Goal: Browse casually: Explore the website without a specific task or goal

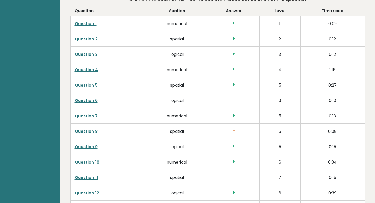
scroll to position [776, 0]
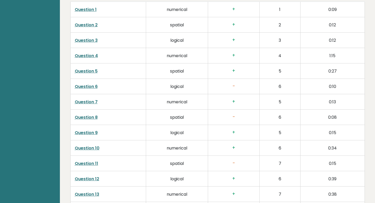
click at [89, 53] on link "Question 4" at bounding box center [86, 56] width 23 height 6
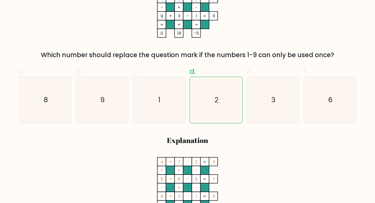
scroll to position [128, 0]
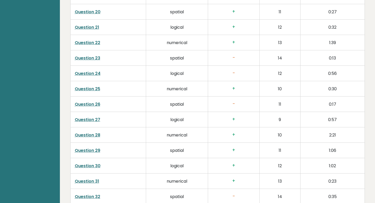
scroll to position [1083, 0]
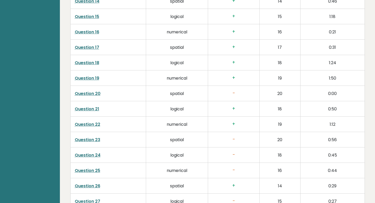
scroll to position [1053, 0]
click at [93, 91] on link "Question 20" at bounding box center [88, 94] width 26 height 6
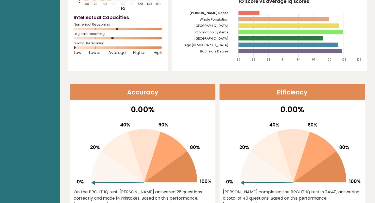
scroll to position [86, 0]
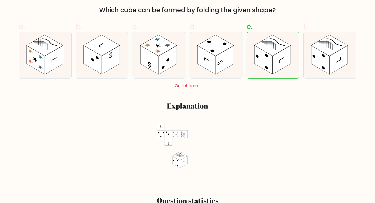
scroll to position [171, 0]
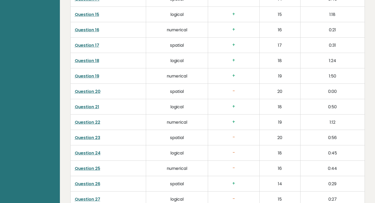
scroll to position [1056, 0]
click at [92, 134] on link "Question 23" at bounding box center [88, 137] width 26 height 6
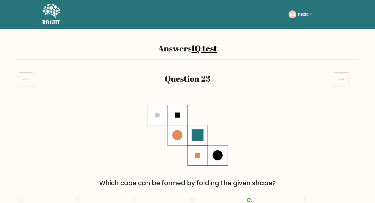
click at [341, 82] on icon at bounding box center [341, 79] width 15 height 15
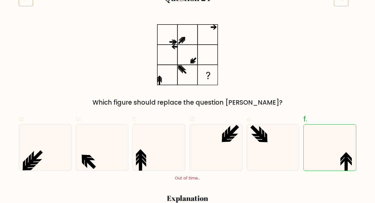
scroll to position [31, 0]
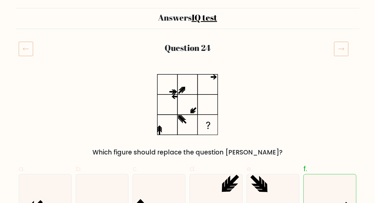
click at [342, 52] on icon at bounding box center [341, 48] width 15 height 15
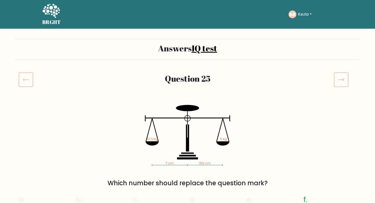
click at [344, 81] on icon at bounding box center [341, 79] width 15 height 15
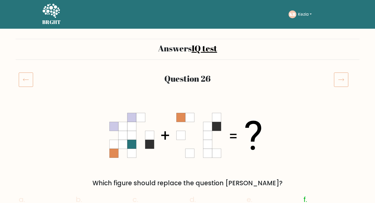
click at [341, 87] on div "Question 26" at bounding box center [188, 85] width 344 height 27
click at [341, 81] on icon at bounding box center [341, 79] width 15 height 15
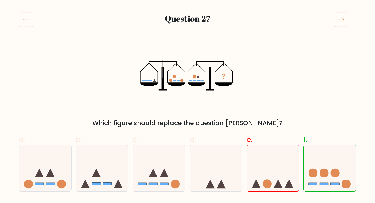
scroll to position [57, 0]
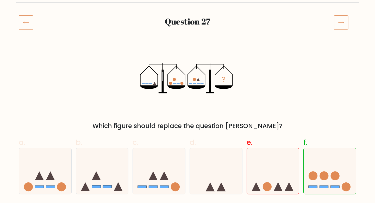
click at [338, 22] on icon at bounding box center [341, 22] width 15 height 15
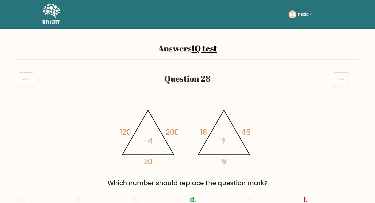
click at [340, 80] on icon at bounding box center [341, 79] width 15 height 15
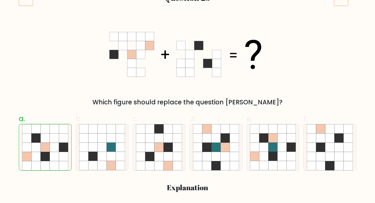
scroll to position [52, 0]
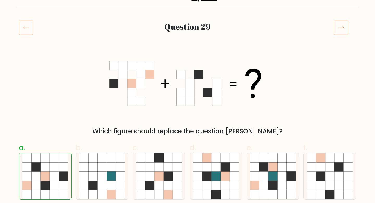
click at [335, 32] on icon at bounding box center [341, 27] width 15 height 15
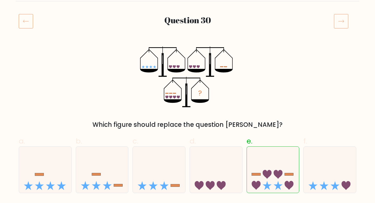
scroll to position [57, 0]
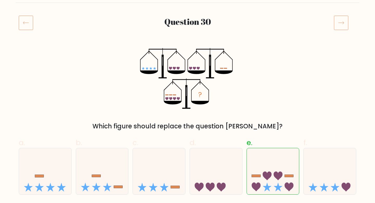
click at [339, 24] on icon at bounding box center [341, 22] width 15 height 15
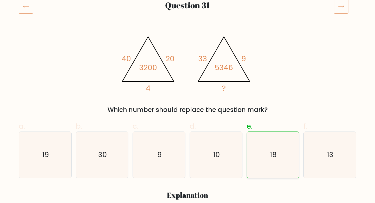
scroll to position [14, 0]
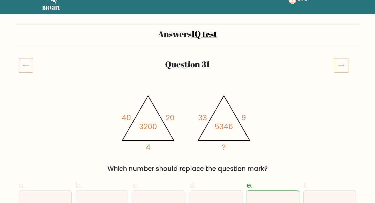
click at [342, 63] on icon at bounding box center [341, 65] width 15 height 15
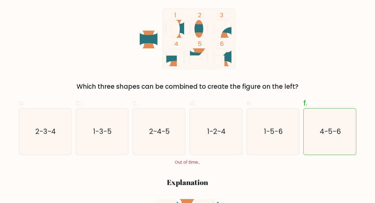
scroll to position [7, 0]
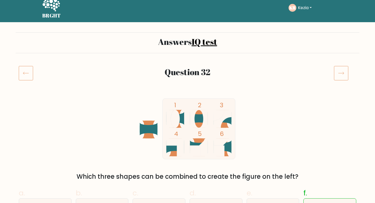
click at [340, 73] on icon at bounding box center [341, 73] width 15 height 15
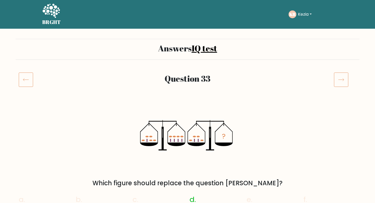
click at [337, 82] on icon at bounding box center [341, 79] width 15 height 15
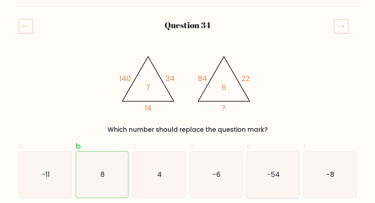
scroll to position [51, 0]
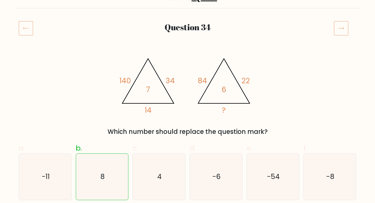
click at [342, 27] on icon at bounding box center [341, 28] width 15 height 15
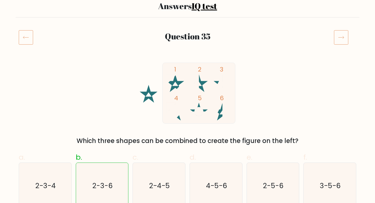
scroll to position [2, 0]
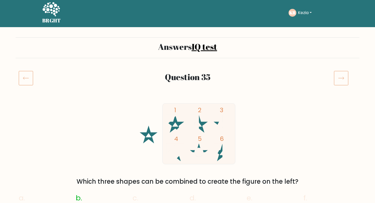
click at [335, 78] on icon at bounding box center [341, 78] width 15 height 15
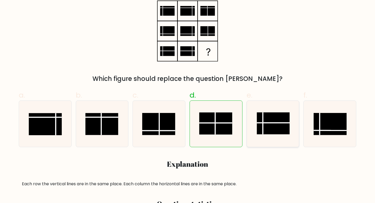
scroll to position [25, 0]
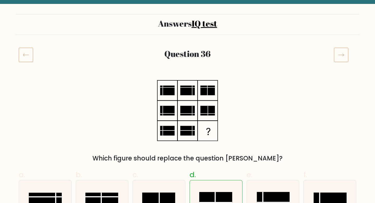
click at [339, 53] on icon at bounding box center [341, 54] width 15 height 15
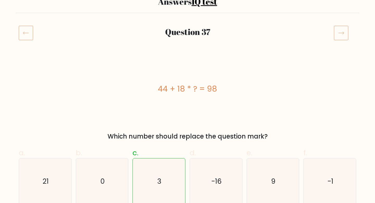
scroll to position [41, 0]
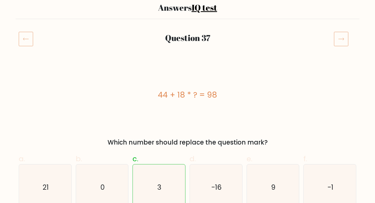
click at [337, 45] on icon at bounding box center [341, 39] width 15 height 15
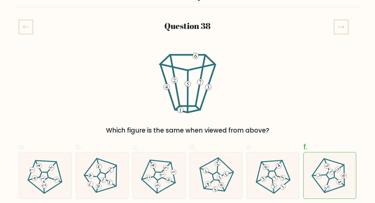
scroll to position [12, 0]
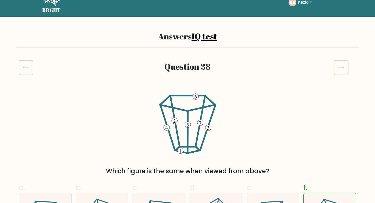
click at [341, 71] on icon at bounding box center [341, 67] width 15 height 15
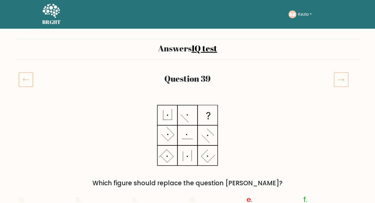
click at [344, 80] on icon at bounding box center [341, 79] width 15 height 15
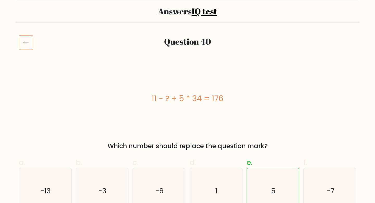
scroll to position [37, 0]
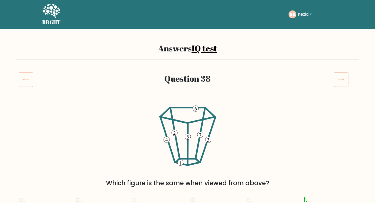
scroll to position [12, 0]
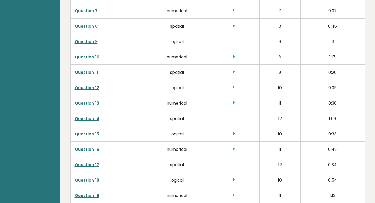
scroll to position [856, 0]
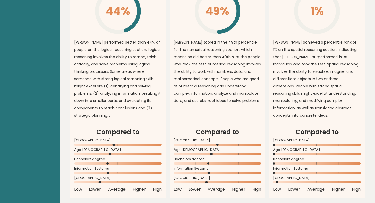
scroll to position [412, 0]
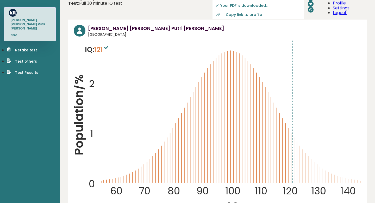
scroll to position [16, 0]
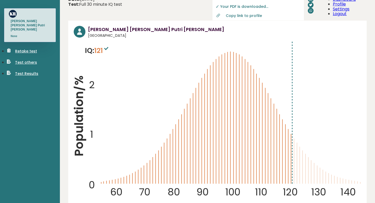
click at [33, 59] on link "Test others" at bounding box center [22, 62] width 30 height 6
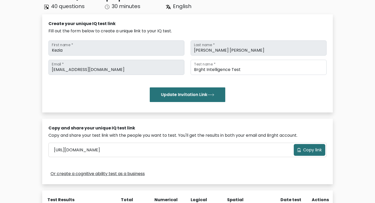
scroll to position [46, 0]
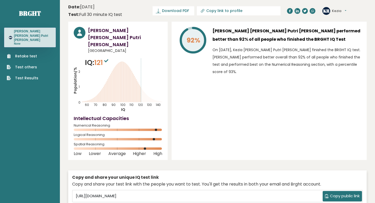
scroll to position [16, 0]
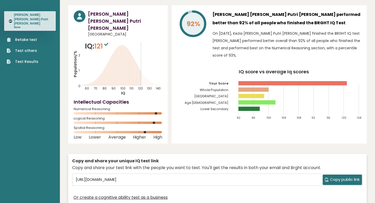
click at [28, 59] on link "Test Results" at bounding box center [23, 61] width 32 height 5
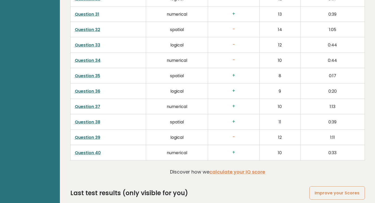
scroll to position [1311, 0]
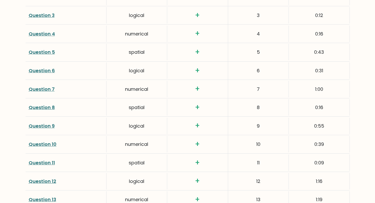
scroll to position [787, 0]
